Goal: Check status: Check status

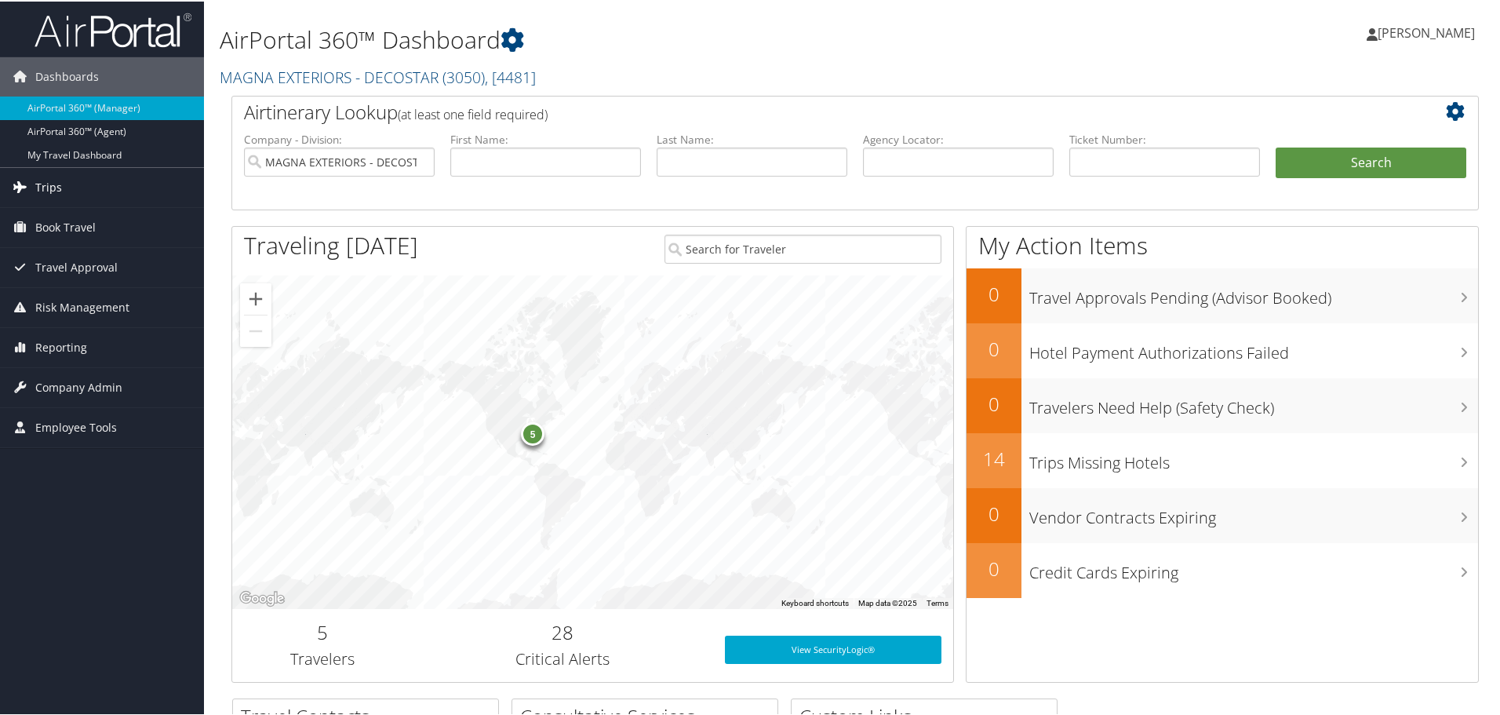
click at [46, 188] on span "Trips" at bounding box center [48, 185] width 27 height 39
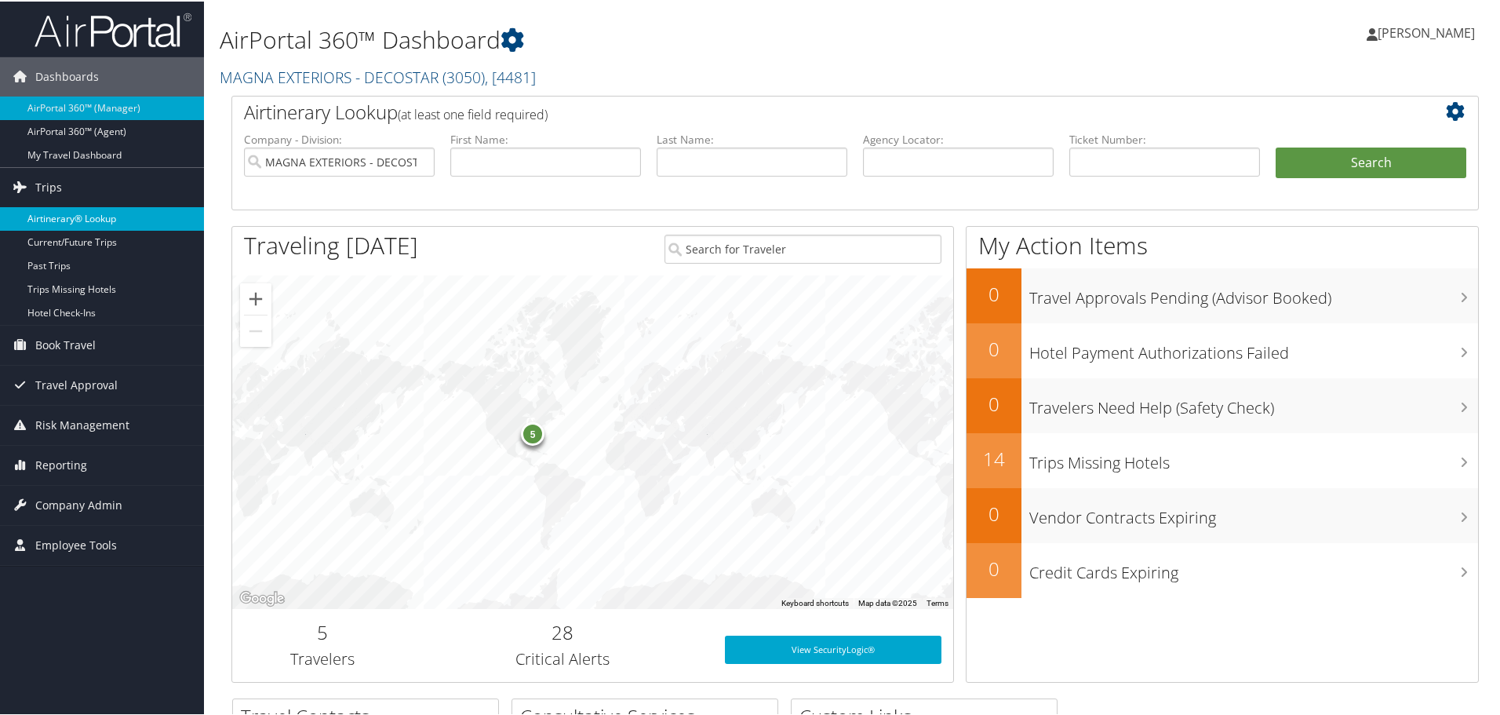
click at [64, 218] on link "Airtinerary® Lookup" at bounding box center [102, 218] width 204 height 24
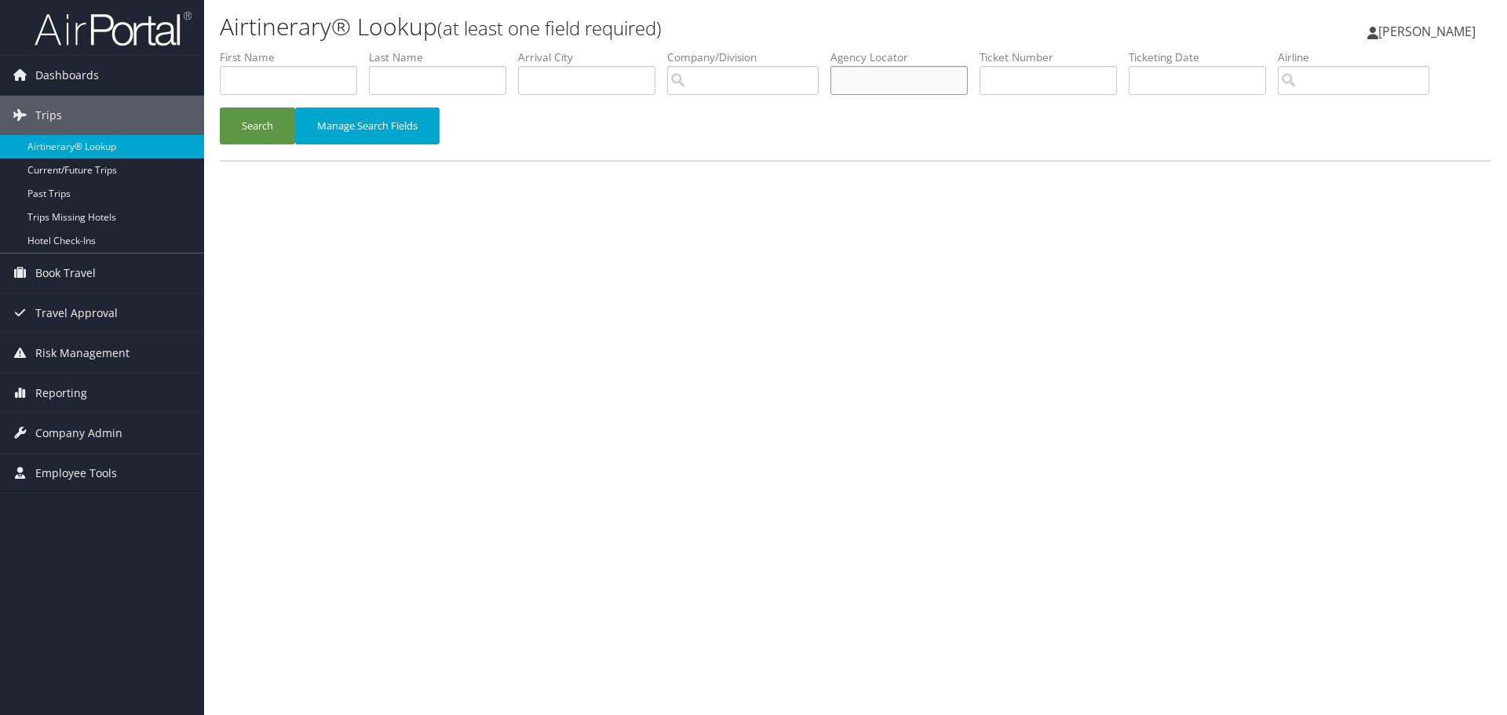
click at [926, 77] on input "text" at bounding box center [898, 80] width 137 height 29
paste input "DNPYQK"
type input "DNPYQK"
click at [253, 124] on button "Search" at bounding box center [257, 125] width 75 height 37
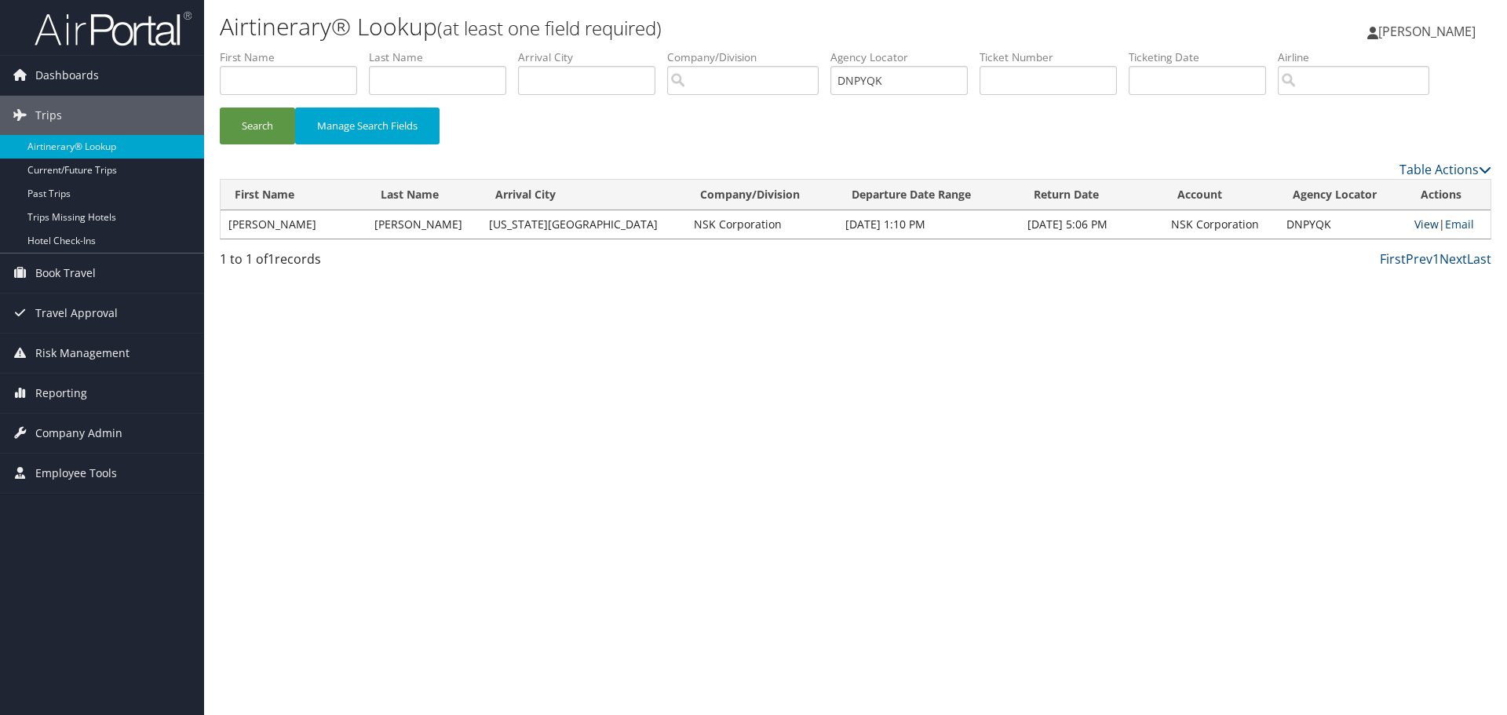
click at [1414, 224] on link "View" at bounding box center [1426, 224] width 24 height 15
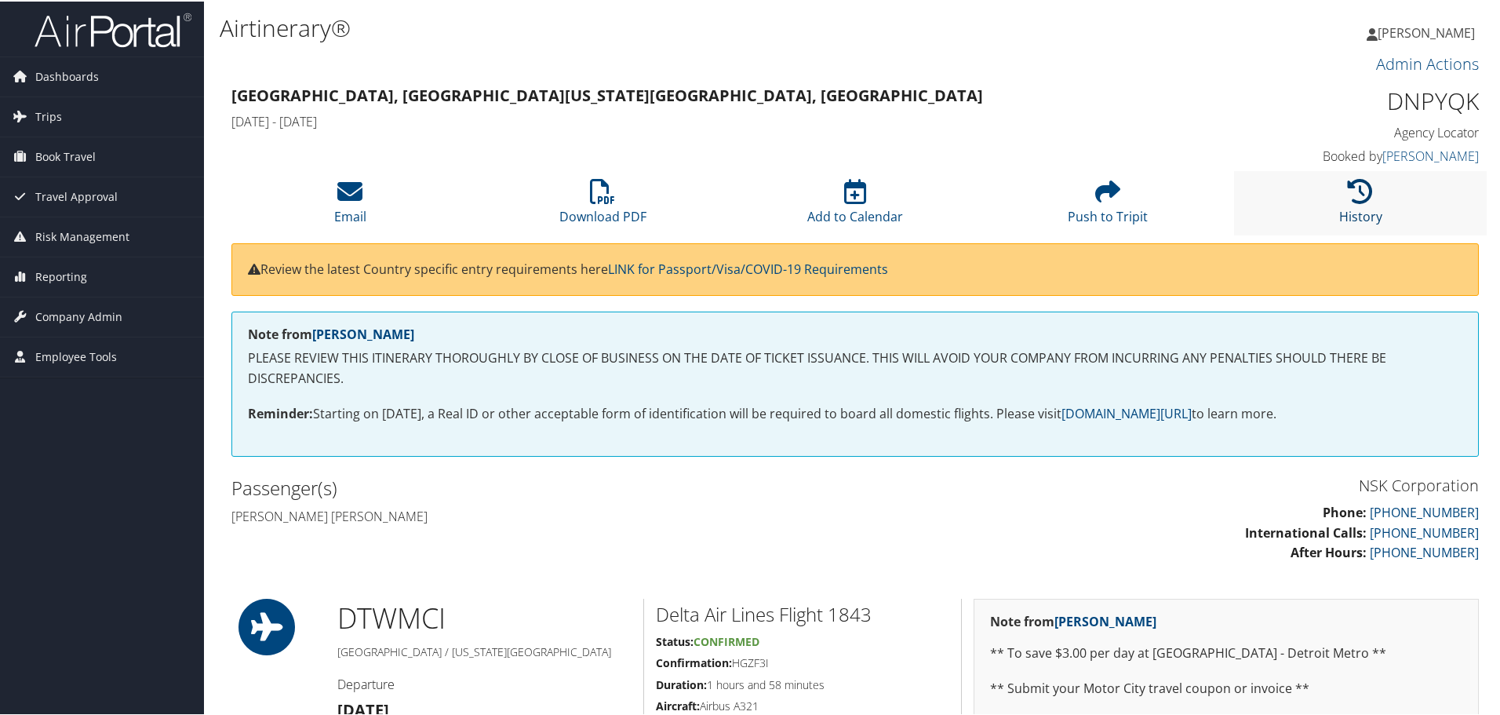
click at [1365, 193] on icon at bounding box center [1360, 189] width 25 height 25
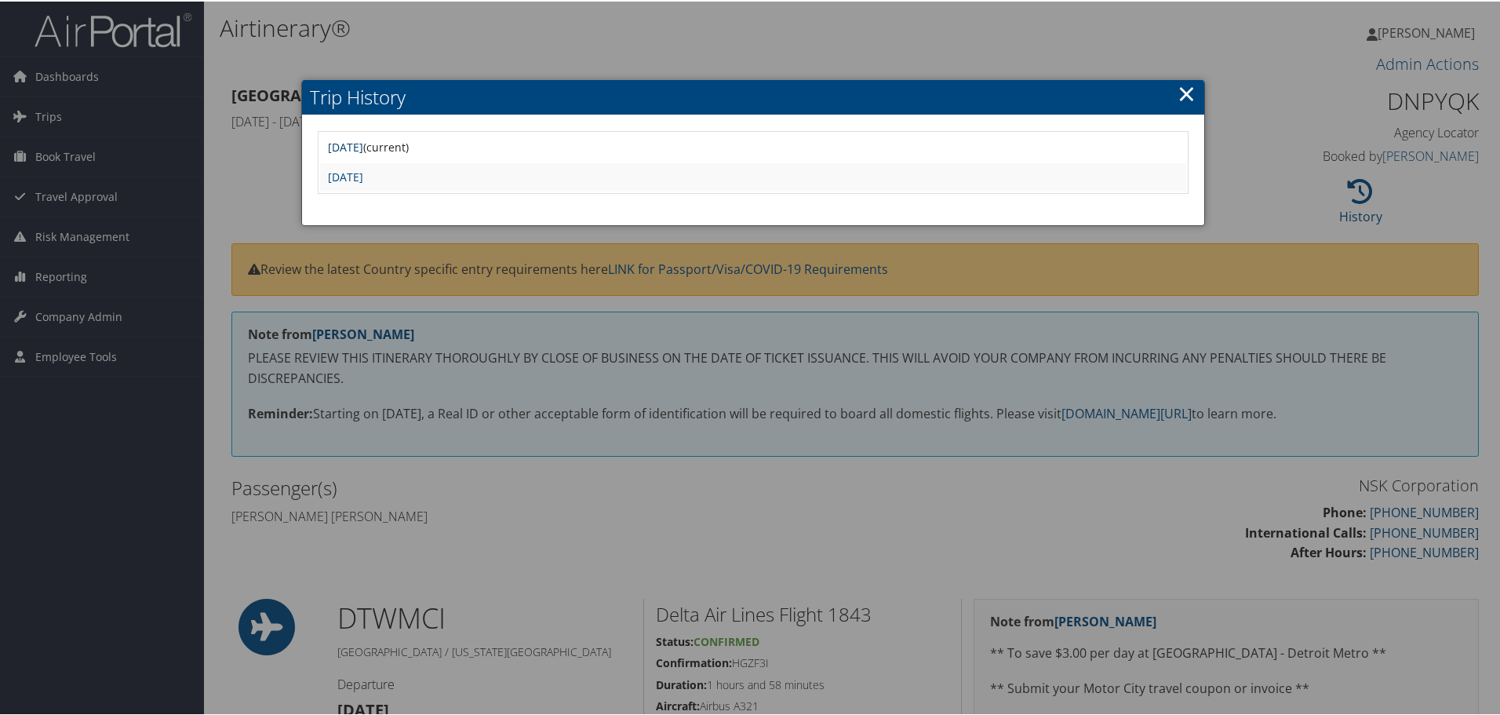
click at [363, 143] on link "Wed Oct 8 12:38:27 MDT 2025" at bounding box center [345, 145] width 35 height 15
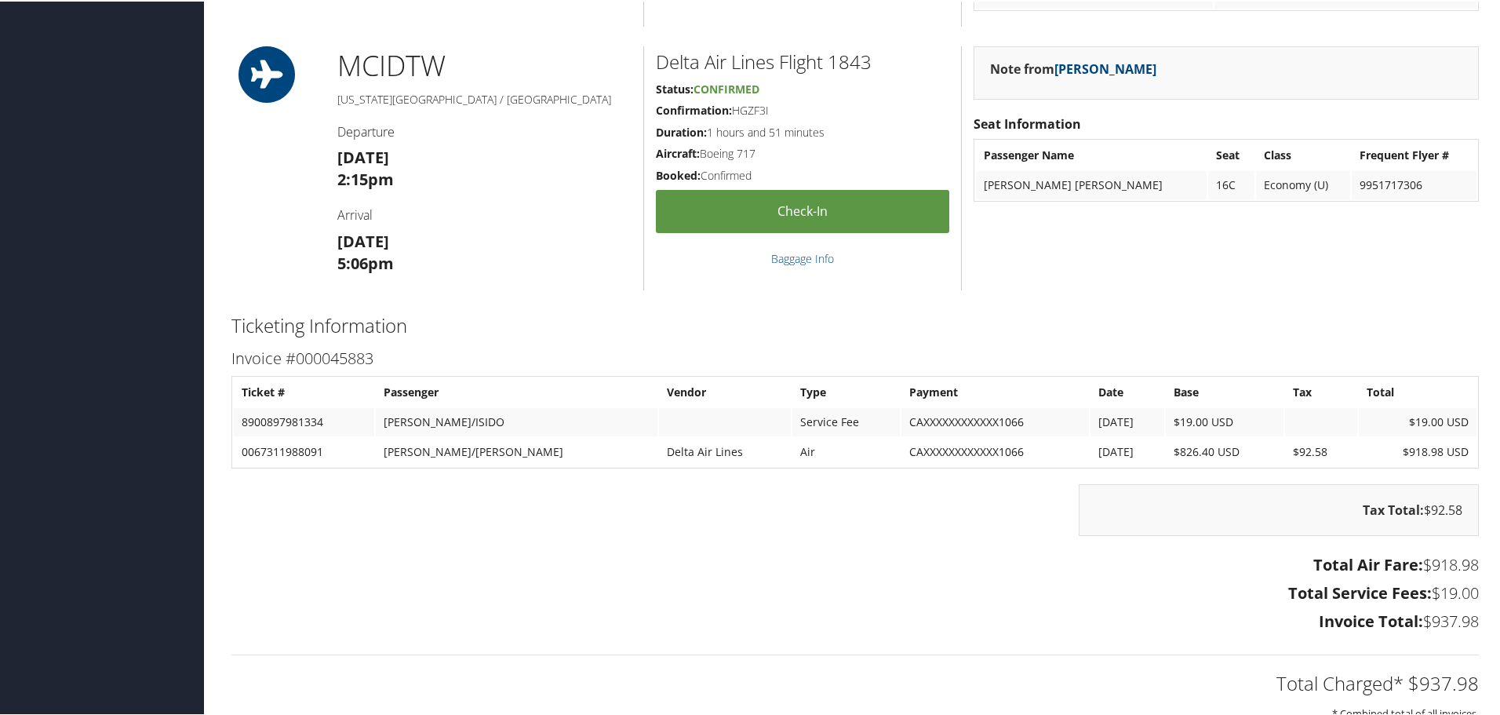
scroll to position [1569, 0]
